Goal: Check status

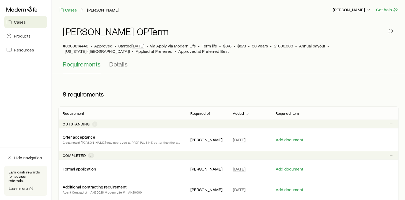
click at [25, 118] on aside "Cases Products Resources Hide navigation Earn cash rewards for advisor referral…" at bounding box center [26, 100] width 52 height 200
click at [166, 14] on div "Cases Bueme, Stephano Joseph Blando Get help" at bounding box center [228, 10] width 353 height 20
click at [149, 16] on div "Cases Bueme, Stephano Joseph Blando Get help" at bounding box center [228, 10] width 353 height 20
click at [287, 113] on p "Required item" at bounding box center [287, 113] width 24 height 4
click at [79, 123] on p "Outstanding" at bounding box center [76, 124] width 27 height 4
